Goal: Transaction & Acquisition: Purchase product/service

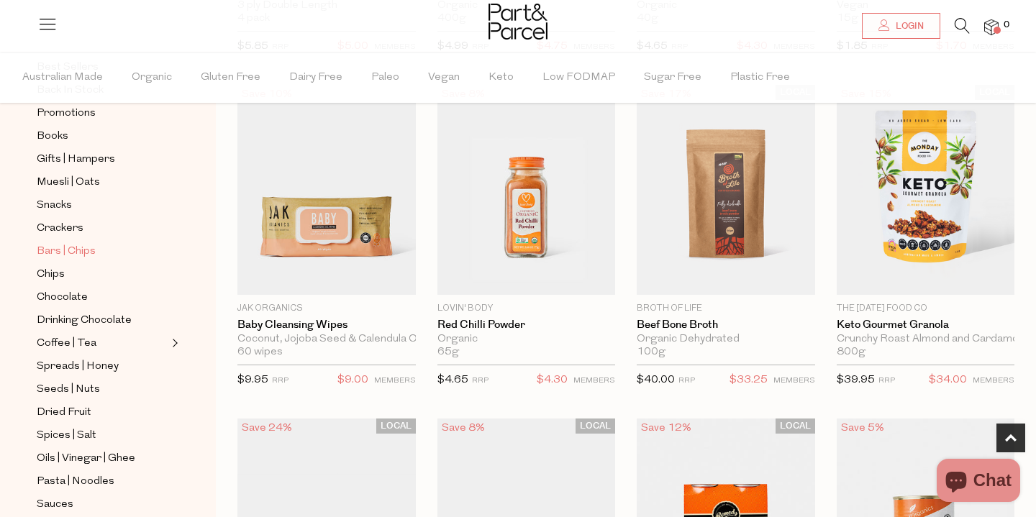
scroll to position [160, 0]
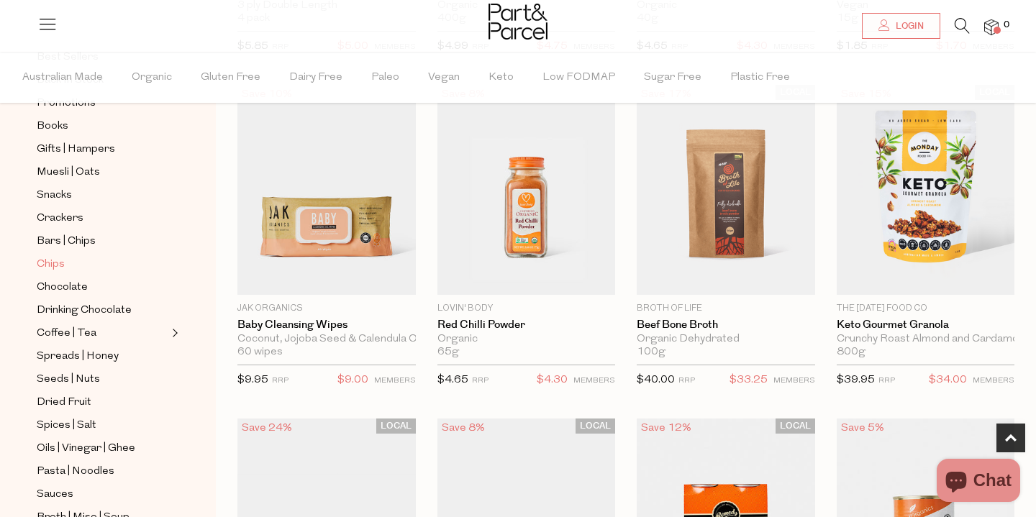
click at [54, 264] on span "Chips" at bounding box center [51, 264] width 28 height 17
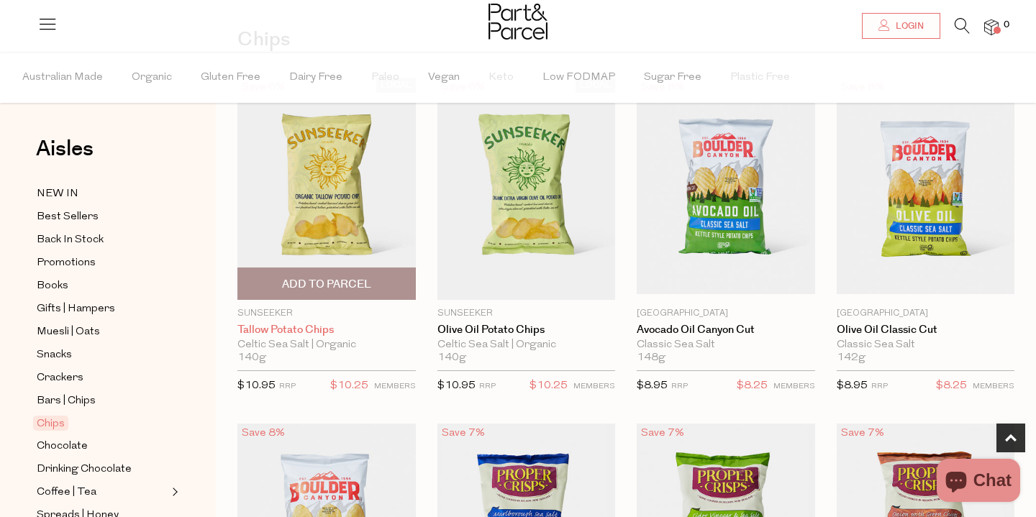
scroll to position [49, 0]
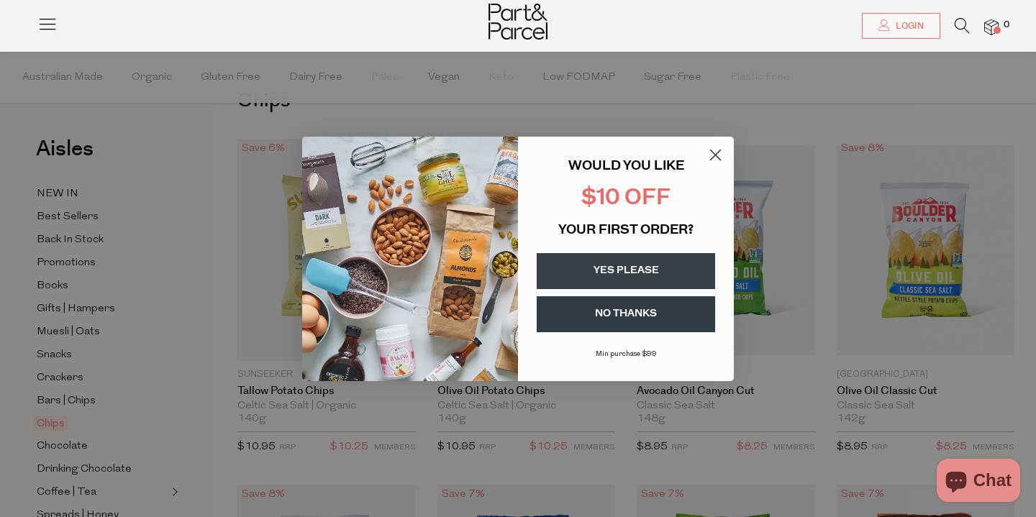
click at [715, 152] on circle "Close dialog" at bounding box center [715, 154] width 24 height 24
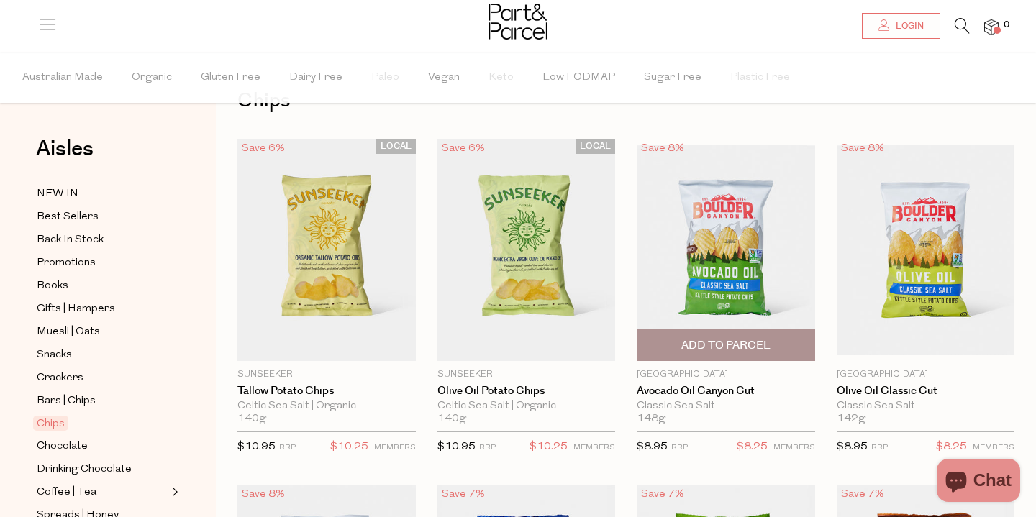
click at [735, 344] on span "Add To Parcel" at bounding box center [725, 345] width 89 height 15
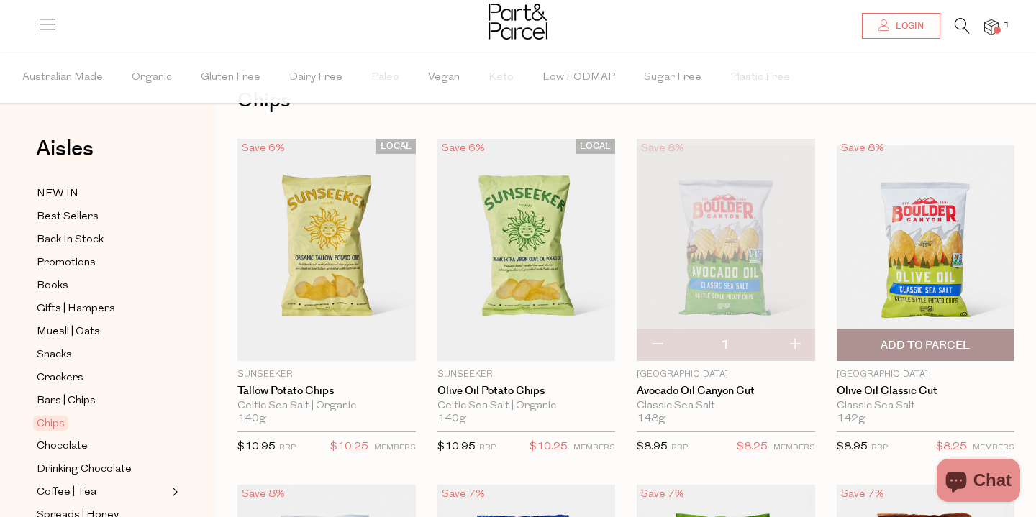
click at [929, 342] on span "Add To Parcel" at bounding box center [924, 345] width 89 height 15
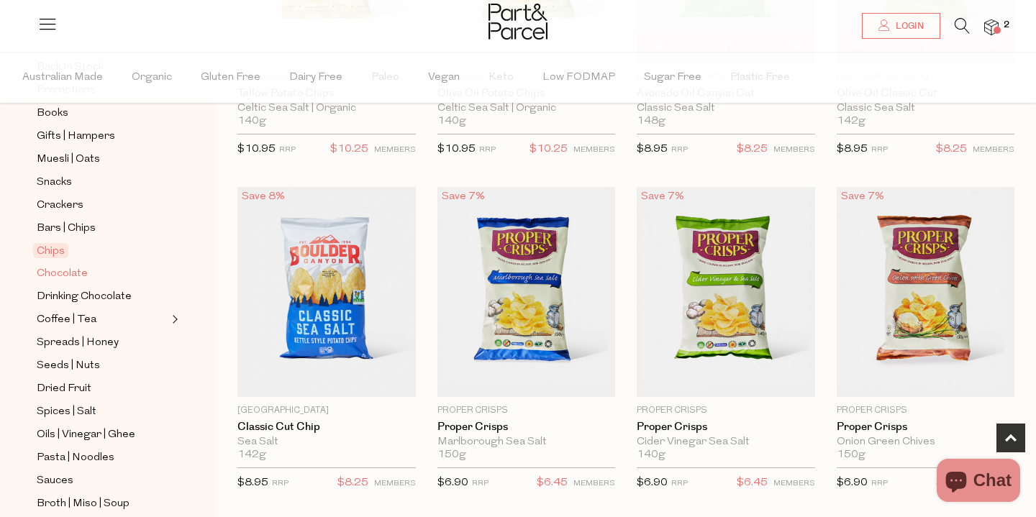
scroll to position [175, 0]
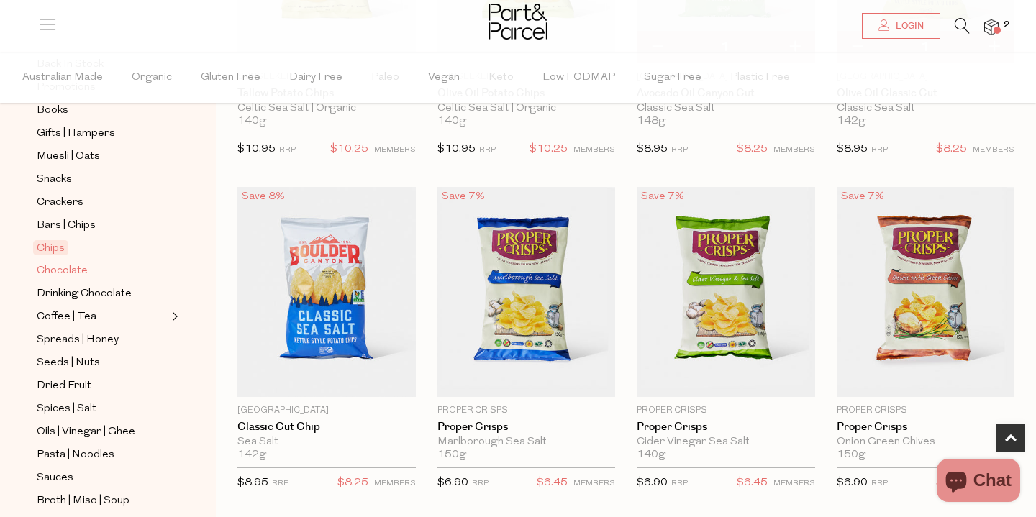
click at [63, 266] on span "Chocolate" at bounding box center [62, 270] width 51 height 17
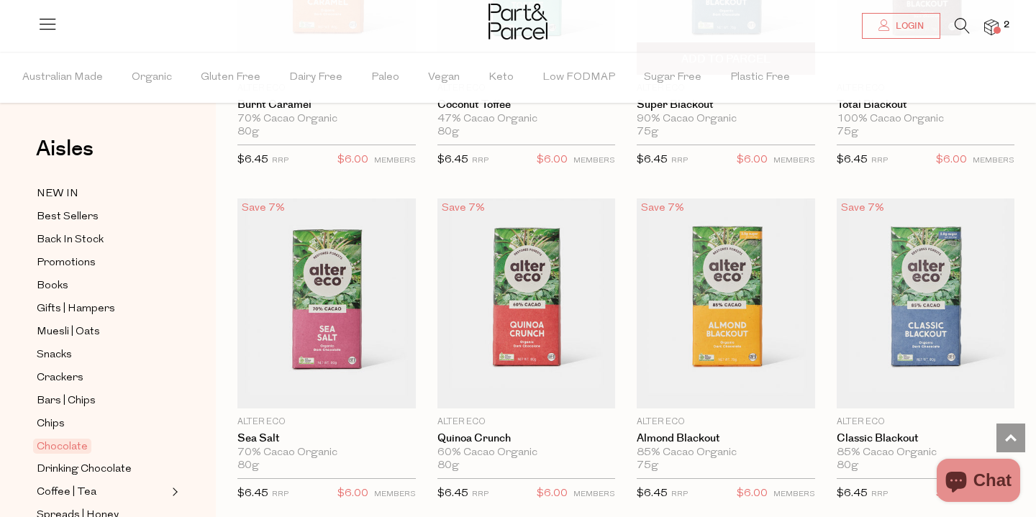
scroll to position [1671, 0]
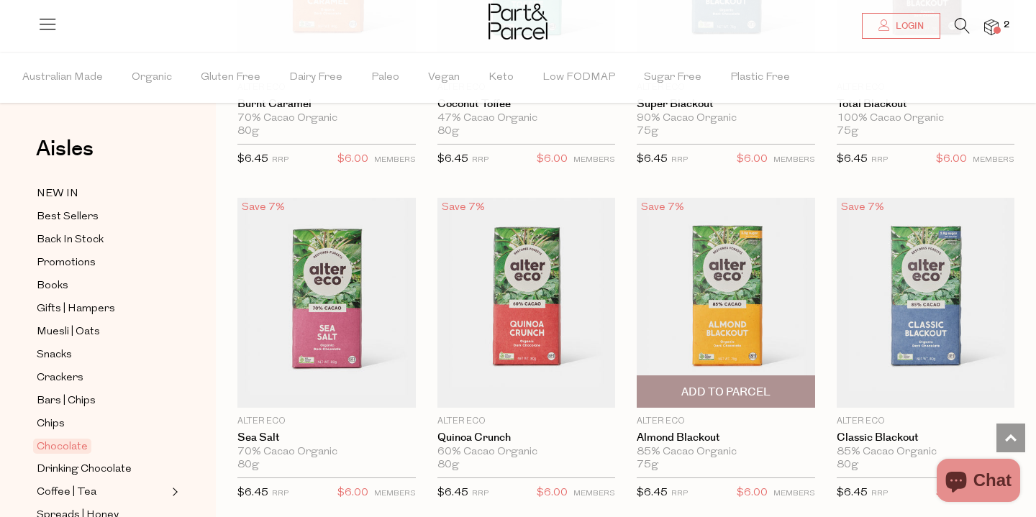
click at [741, 385] on span "Add To Parcel" at bounding box center [725, 392] width 89 height 15
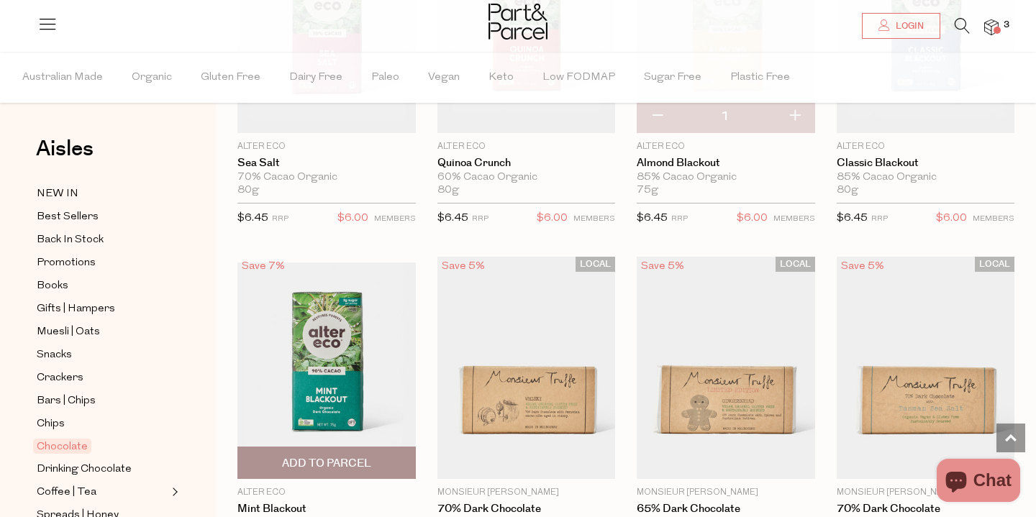
scroll to position [2033, 0]
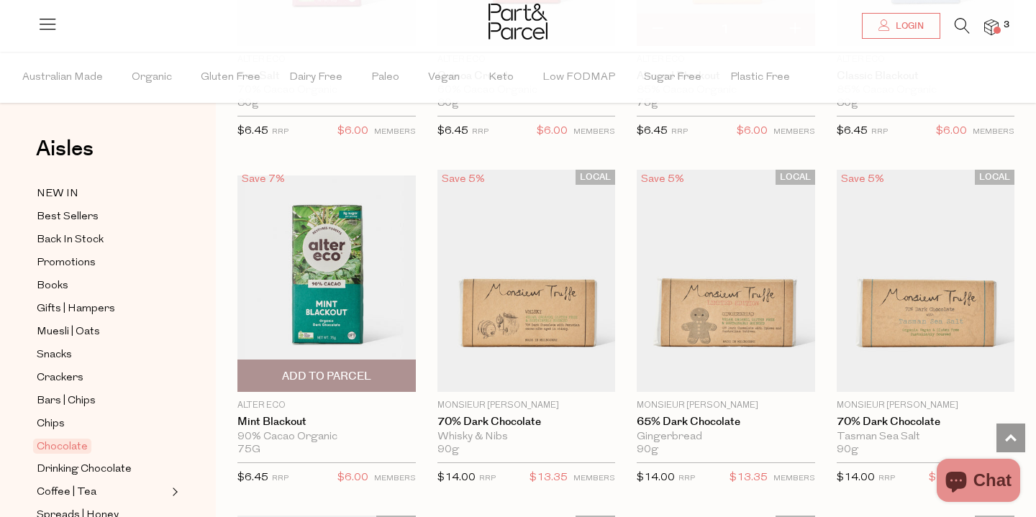
click at [342, 372] on span "Add To Parcel" at bounding box center [326, 376] width 89 height 15
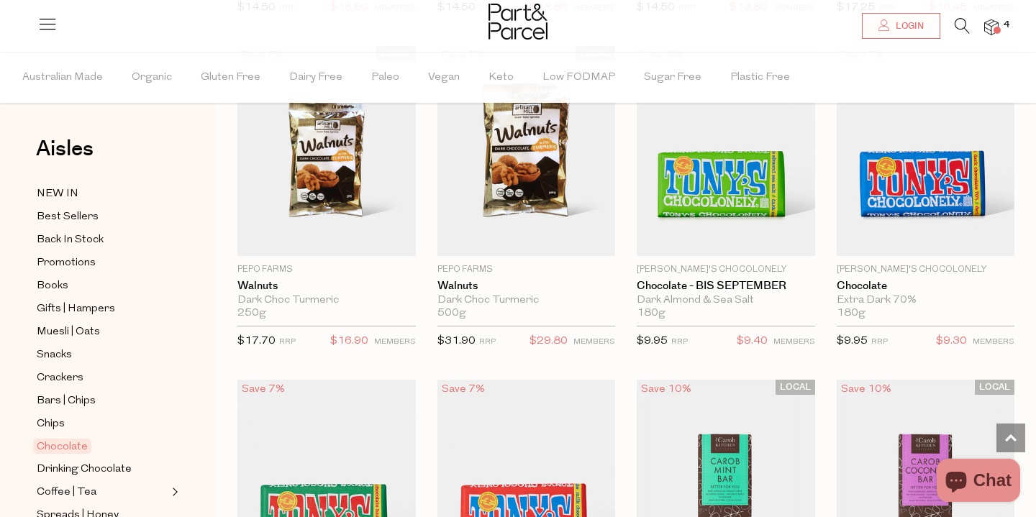
scroll to position [3443, 0]
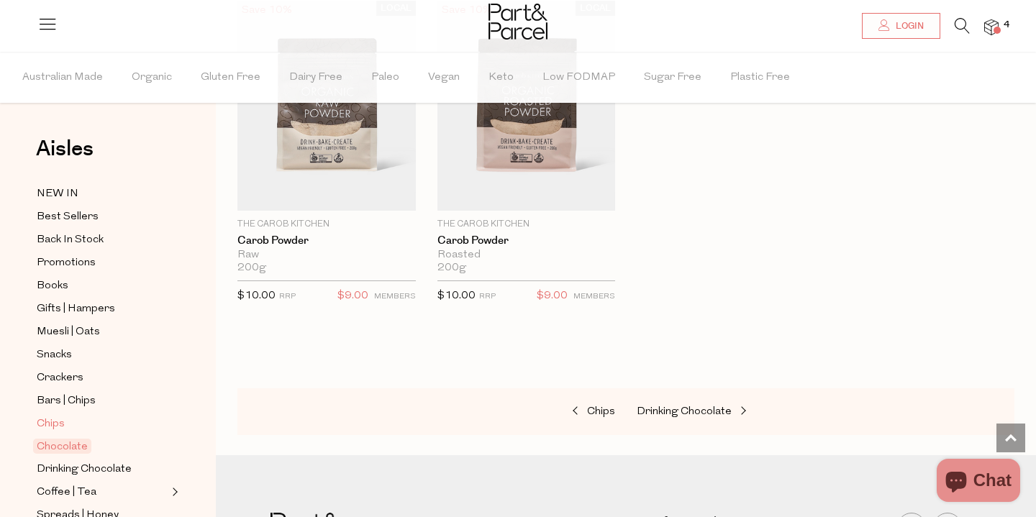
scroll to position [63, 0]
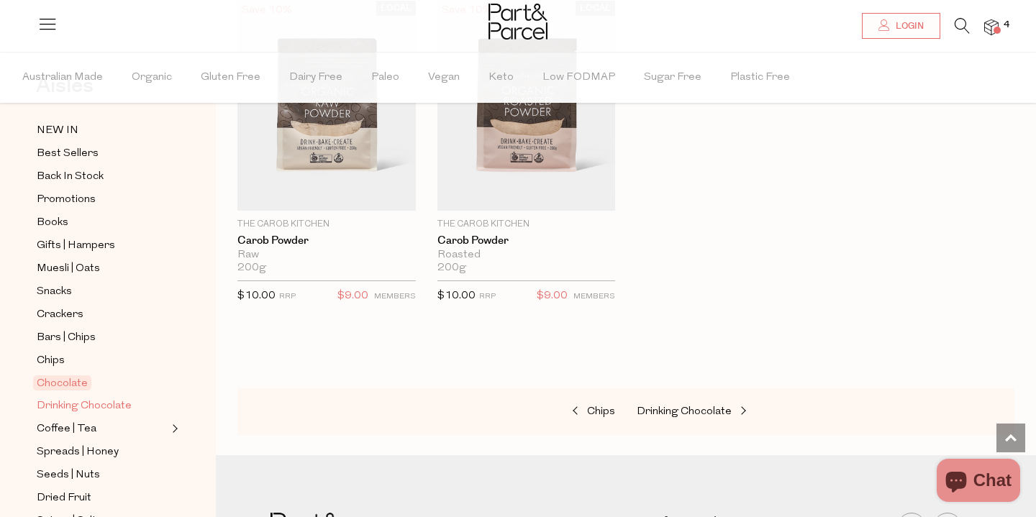
click at [55, 405] on span "Drinking Chocolate" at bounding box center [84, 406] width 95 height 17
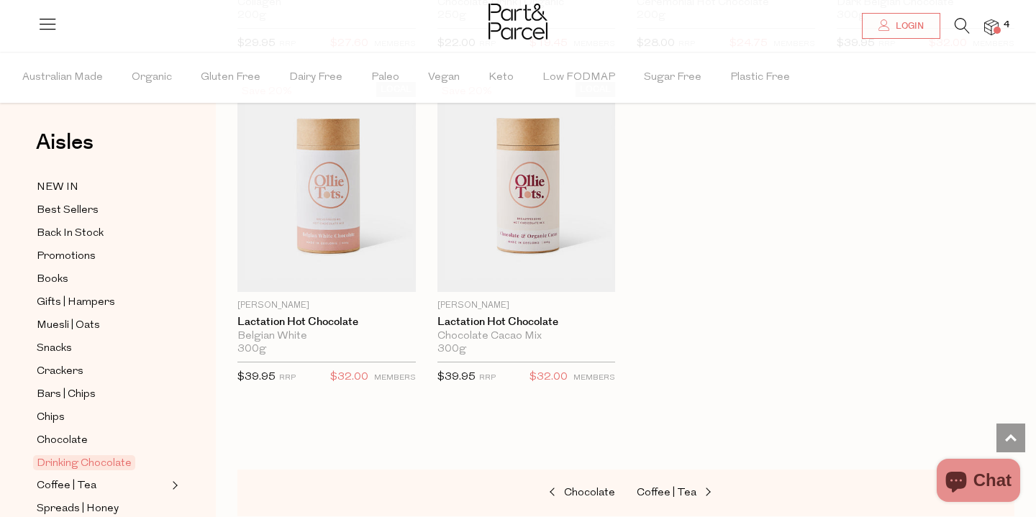
scroll to position [5, 0]
click at [45, 394] on span "Bars | Chips" at bounding box center [66, 396] width 59 height 17
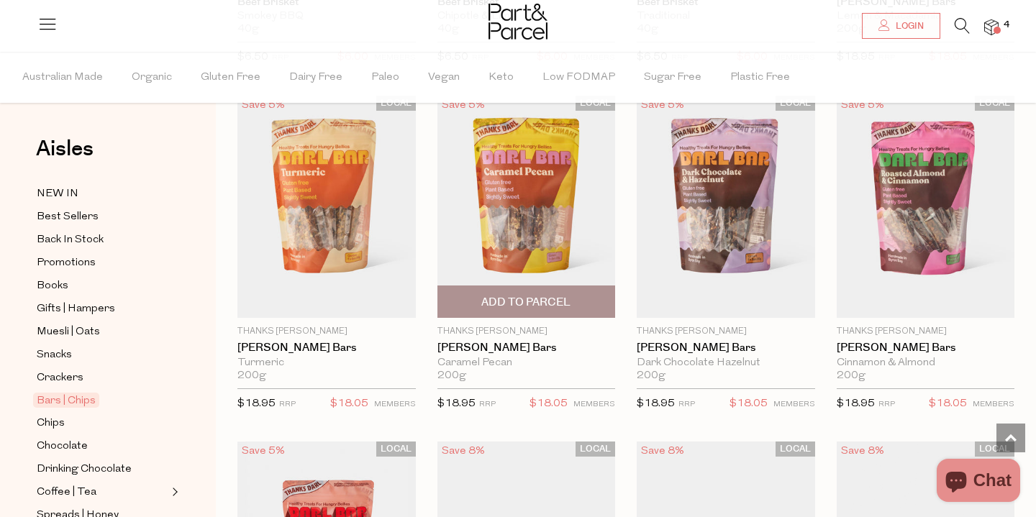
scroll to position [2108, 0]
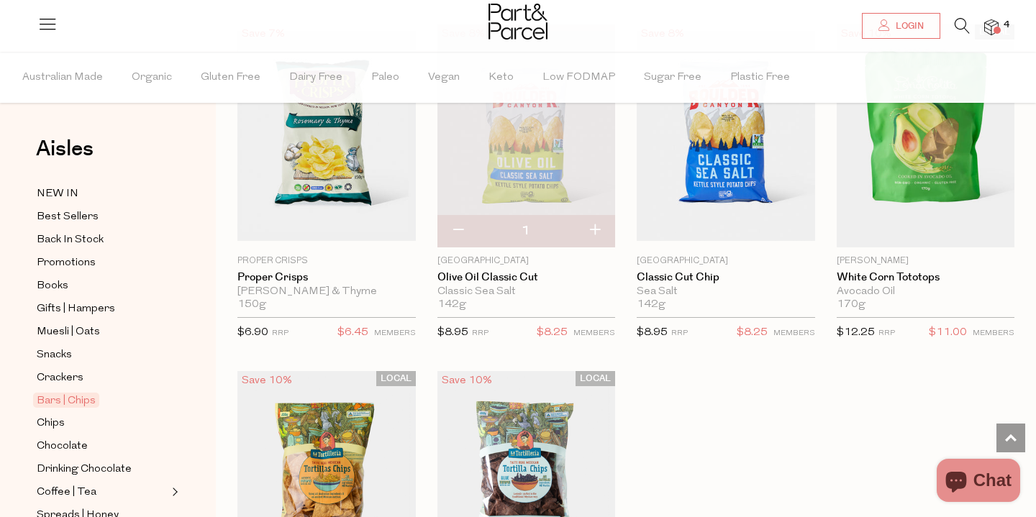
scroll to position [5546, 0]
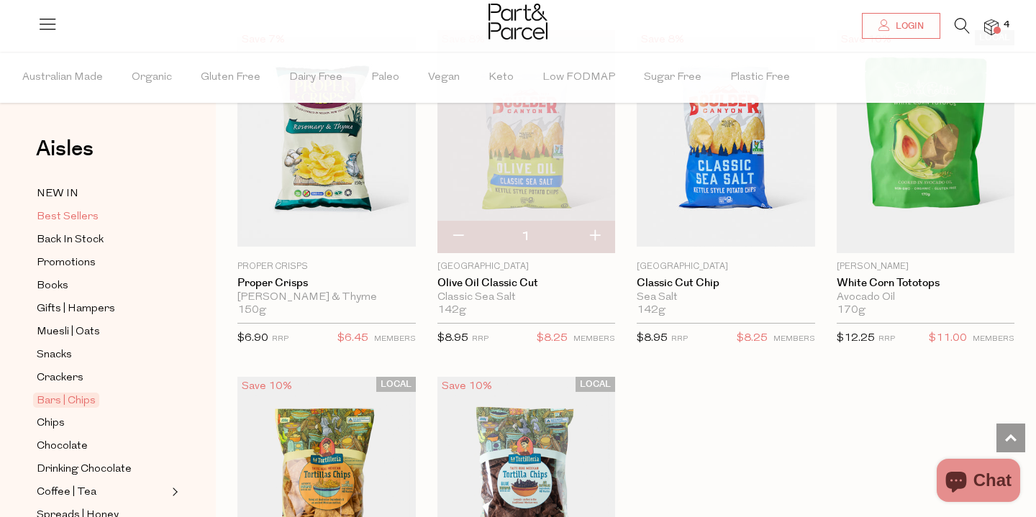
click at [64, 211] on span "Best Sellers" at bounding box center [68, 217] width 62 height 17
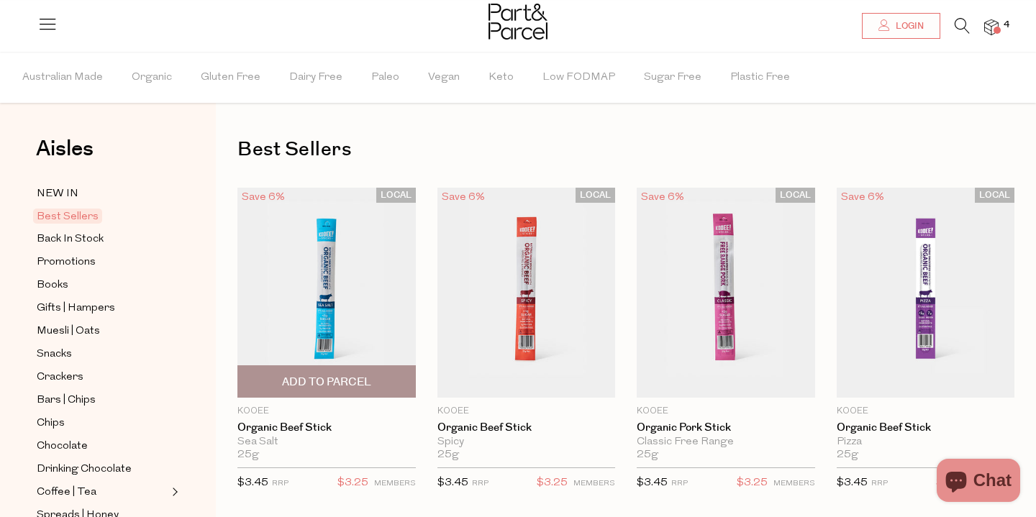
scroll to position [111, 0]
